Goal: Book appointment/travel/reservation

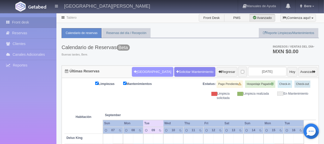
click at [138, 71] on button "[GEOGRAPHIC_DATA]" at bounding box center [152, 72] width 41 height 10
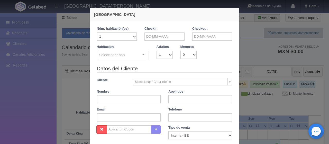
checkbox input "false"
click at [151, 38] on input "text" at bounding box center [164, 37] width 40 height 8
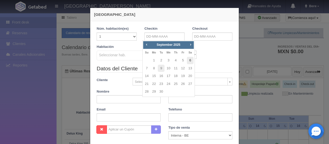
click at [190, 59] on link "6" at bounding box center [190, 60] width 7 height 7
type input "06-09-2025"
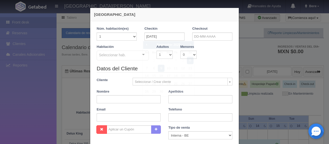
checkbox input "false"
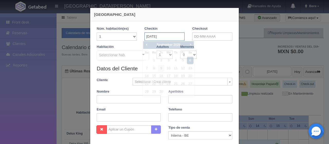
click at [173, 34] on input "06-09-2025" at bounding box center [164, 37] width 40 height 8
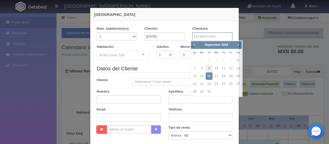
click at [198, 39] on input "text" at bounding box center [212, 37] width 40 height 8
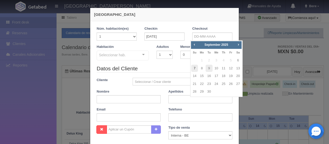
click at [195, 70] on link "7" at bounding box center [194, 68] width 7 height 7
type input "07-09-2025"
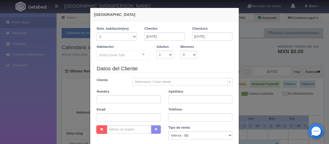
checkbox input "false"
click at [136, 53] on div "Seleccionar hab. SUITE SUITE - Sin asignar SUITE 301 Habitación Personas con Mo…" at bounding box center [123, 56] width 52 height 10
click at [151, 40] on input "06-09-2025" at bounding box center [164, 37] width 40 height 8
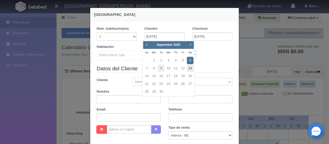
click at [189, 67] on link "13" at bounding box center [190, 68] width 7 height 7
type input "13-09-2025"
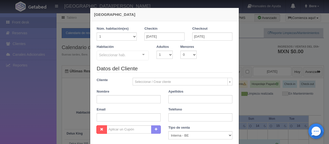
checkbox input "false"
click at [198, 40] on input "13-09-2025" at bounding box center [212, 37] width 40 height 8
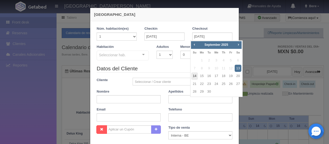
click at [195, 77] on link "14" at bounding box center [194, 76] width 7 height 7
type input "14-09-2025"
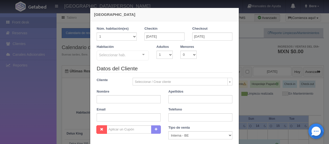
checkbox input "false"
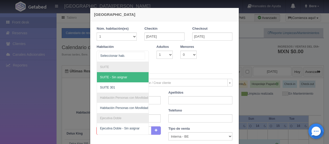
click at [134, 55] on div at bounding box center [123, 56] width 52 height 11
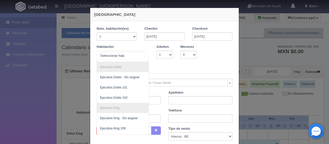
scroll to position [77, 0]
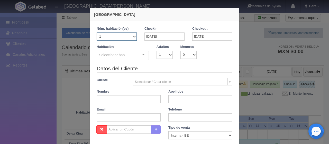
click at [118, 34] on select "1 2 3 4 5 6 7 8 9 10 11 12 13 14 15 16 17 18 19 20" at bounding box center [117, 37] width 40 height 8
select select "2"
click at [97, 33] on select "1 2 3 4 5 6 7 8 9 10 11 12 13 14 15 16 17 18 19 20" at bounding box center [117, 37] width 40 height 8
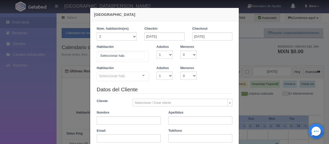
click at [131, 56] on div at bounding box center [123, 56] width 52 height 11
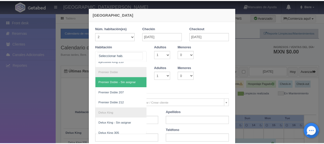
scroll to position [103, 0]
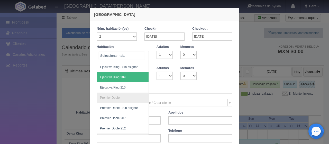
click at [126, 80] on span "Ejecutiva King 209" at bounding box center [140, 77] width 86 height 10
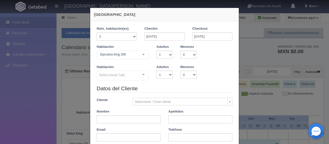
checkbox input "false"
click at [44, 98] on div "Nueva Reserva 1 Núm. habitación(es) 1 2 3 4 5 6 7 8 9 10 11 12 13 14 15 16 17 1…" at bounding box center [164, 72] width 329 height 144
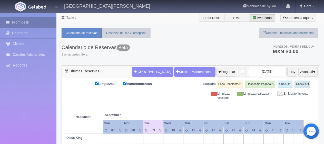
click at [39, 20] on link "Front desk" at bounding box center [28, 22] width 56 height 11
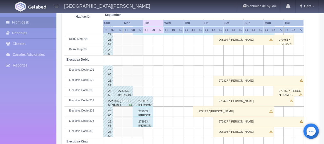
scroll to position [68, 0]
